Goal: Use online tool/utility

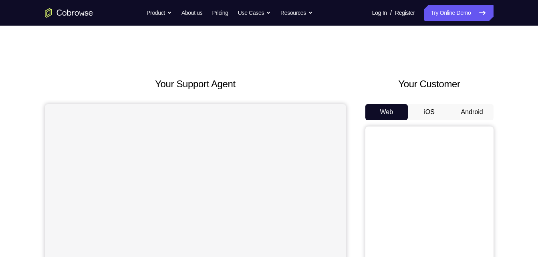
click at [478, 112] on button "Android" at bounding box center [472, 112] width 43 height 16
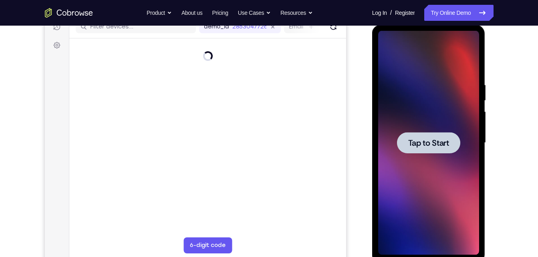
scroll to position [108, 0]
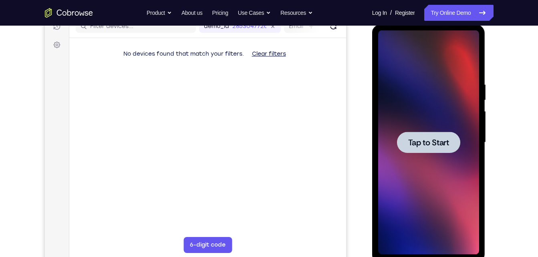
click at [436, 147] on span "Tap to Start" at bounding box center [429, 143] width 41 height 8
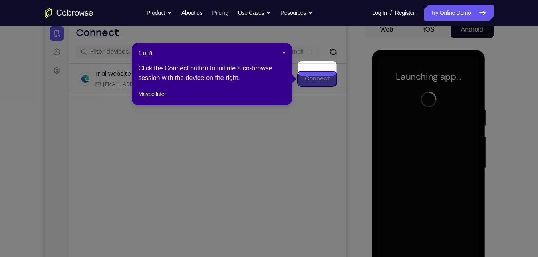
scroll to position [105, 0]
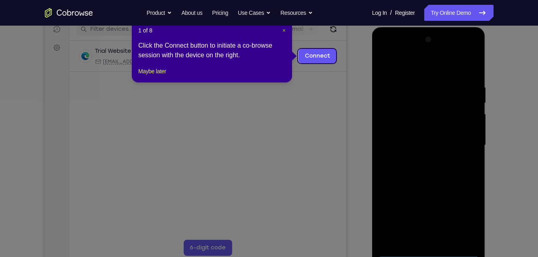
drag, startPoint x: 285, startPoint y: 31, endPoint x: 273, endPoint y: 68, distance: 39.1
click at [285, 31] on span "×" at bounding box center [284, 30] width 3 height 6
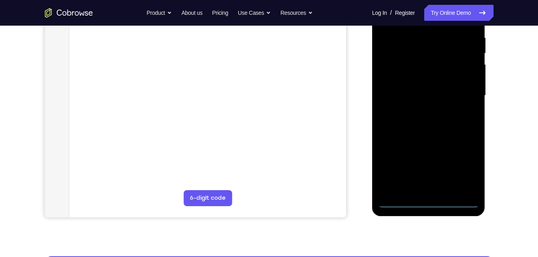
scroll to position [156, 0]
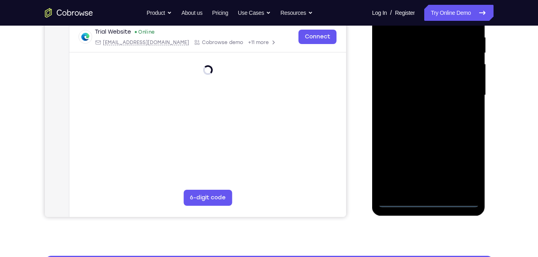
click at [427, 202] on div at bounding box center [428, 95] width 101 height 225
click at [470, 168] on div at bounding box center [428, 95] width 101 height 225
click at [463, 164] on div at bounding box center [428, 95] width 101 height 225
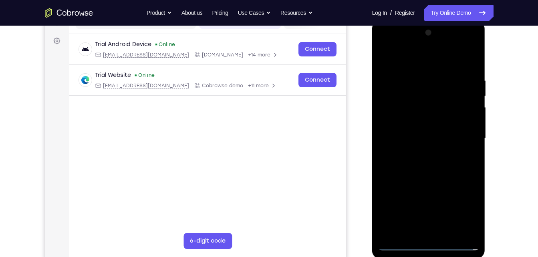
scroll to position [113, 0]
click at [385, 41] on div at bounding box center [428, 138] width 101 height 225
click at [463, 133] on div at bounding box center [428, 138] width 101 height 225
click at [418, 152] on div at bounding box center [428, 138] width 101 height 225
click at [420, 130] on div at bounding box center [428, 138] width 101 height 225
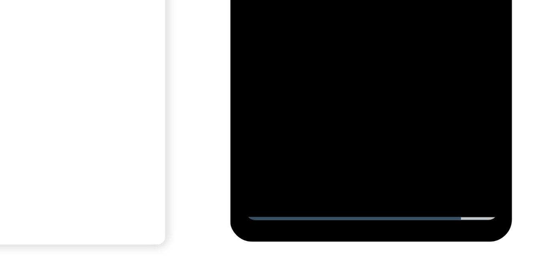
scroll to position [125, 0]
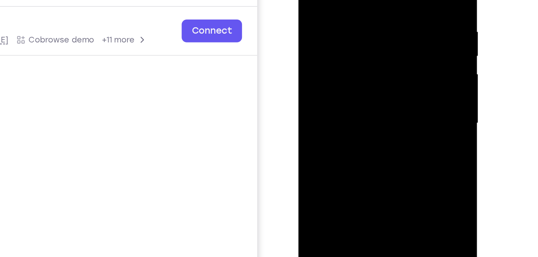
click at [354, 80] on div at bounding box center [355, 55] width 101 height 225
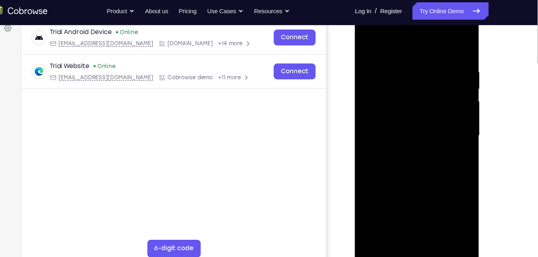
click at [410, 158] on div at bounding box center [411, 124] width 101 height 225
click at [403, 59] on div at bounding box center [411, 124] width 101 height 225
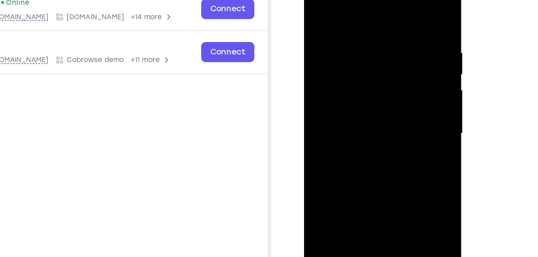
click at [396, 80] on div at bounding box center [360, 87] width 101 height 225
drag, startPoint x: 353, startPoint y: 81, endPoint x: 446, endPoint y: 67, distance: 94.1
click at [419, 67] on html "Online web based iOS Simulators and Android Emulators. Run iPhone, iPad, Mobile…" at bounding box center [361, 89] width 114 height 241
click at [402, 11] on div at bounding box center [360, 87] width 101 height 225
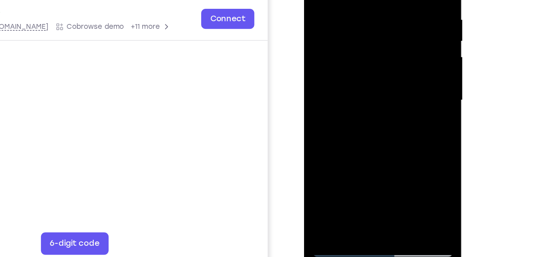
click at [406, 75] on div at bounding box center [360, 54] width 101 height 225
drag, startPoint x: 372, startPoint y: 124, endPoint x: 392, endPoint y: -5, distance: 130.1
click at [392, 0] on div at bounding box center [360, 54] width 101 height 225
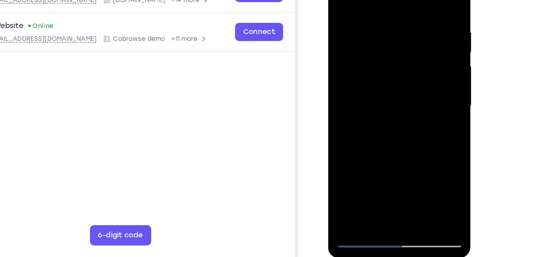
click at [403, 168] on div at bounding box center [384, 75] width 101 height 225
click at [403, 173] on div at bounding box center [384, 75] width 101 height 225
click at [402, 168] on div at bounding box center [384, 75] width 101 height 225
click at [386, 116] on div at bounding box center [384, 75] width 101 height 225
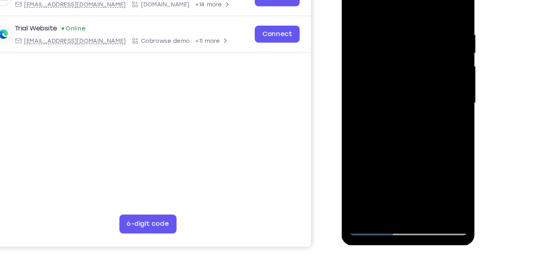
click at [370, 185] on div at bounding box center [398, 82] width 101 height 225
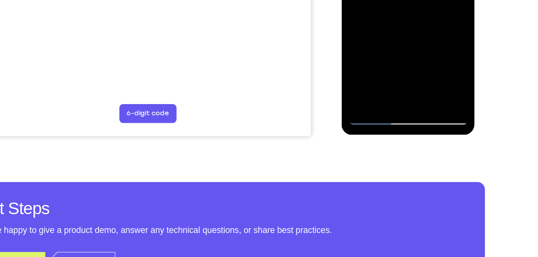
scroll to position [219, 0]
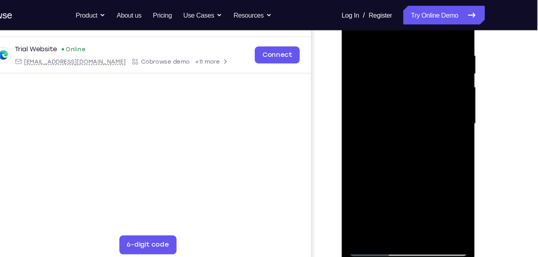
scroll to position [146, 0]
drag, startPoint x: 388, startPoint y: 138, endPoint x: 403, endPoint y: 4, distance: 135.6
click at [403, 4] on div at bounding box center [398, 103] width 101 height 225
drag, startPoint x: 384, startPoint y: 175, endPoint x: 386, endPoint y: 43, distance: 131.9
click at [387, 44] on div at bounding box center [398, 103] width 101 height 225
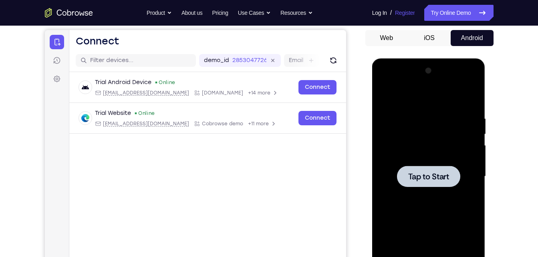
scroll to position [74, 0]
